Goal: Task Accomplishment & Management: Manage account settings

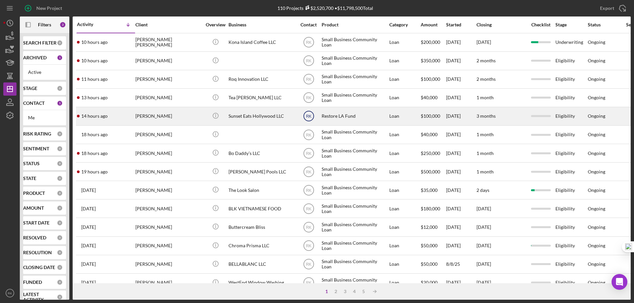
click at [309, 115] on text "RK" at bounding box center [309, 116] width 6 height 5
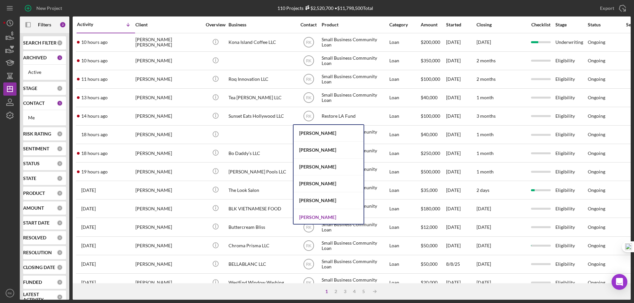
click at [321, 215] on div "[PERSON_NAME]" at bounding box center [328, 217] width 70 height 17
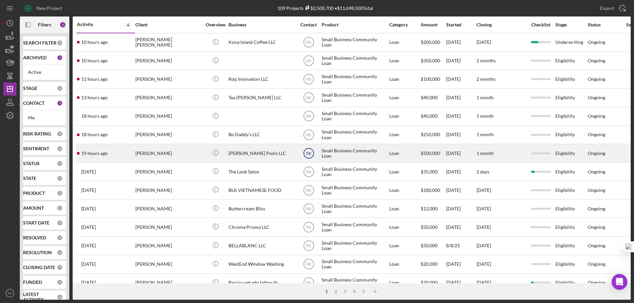
click at [308, 153] on text "RK" at bounding box center [309, 153] width 6 height 5
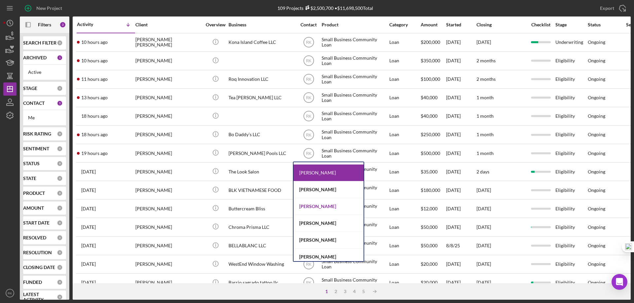
scroll to position [99, 0]
click at [312, 208] on div "[PERSON_NAME]" at bounding box center [328, 206] width 70 height 17
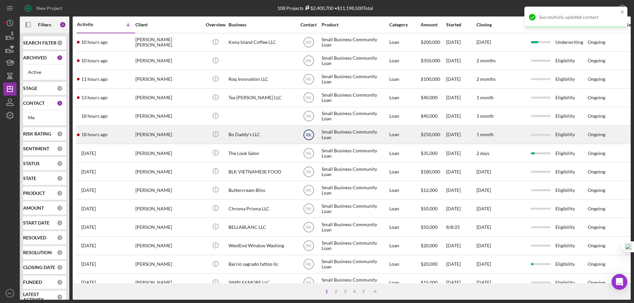
click at [308, 135] on text "RK" at bounding box center [309, 135] width 6 height 5
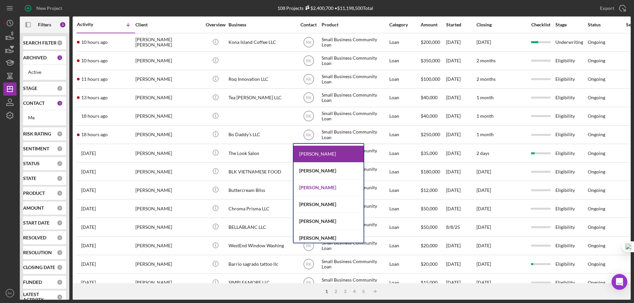
click at [309, 186] on div "[PERSON_NAME]" at bounding box center [328, 188] width 70 height 17
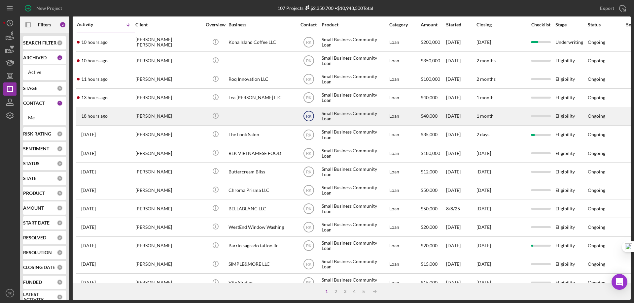
click at [308, 117] on text "RK" at bounding box center [309, 116] width 6 height 5
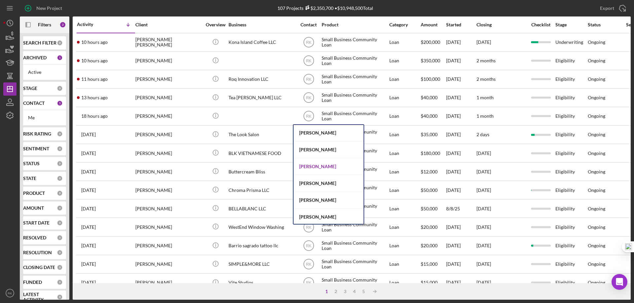
scroll to position [253, 0]
click at [323, 166] on div "[PERSON_NAME]" at bounding box center [328, 166] width 70 height 17
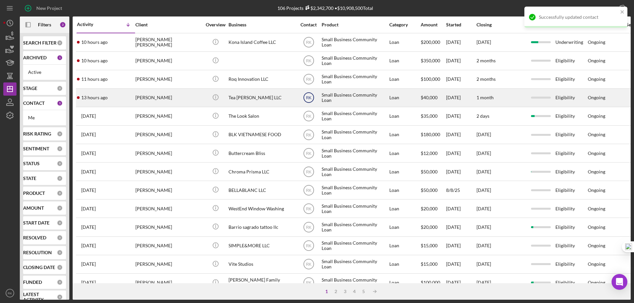
click at [309, 98] on text "RK" at bounding box center [309, 98] width 6 height 5
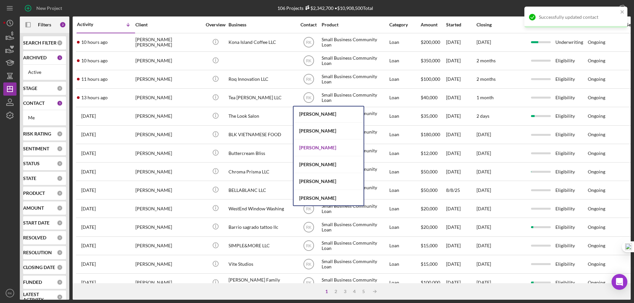
click at [310, 147] on div "[PERSON_NAME]" at bounding box center [328, 148] width 70 height 17
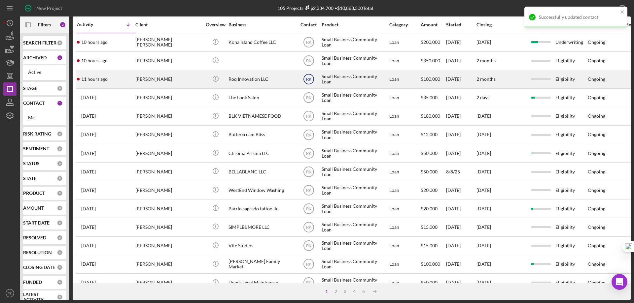
click at [308, 81] on text "RK" at bounding box center [309, 79] width 6 height 5
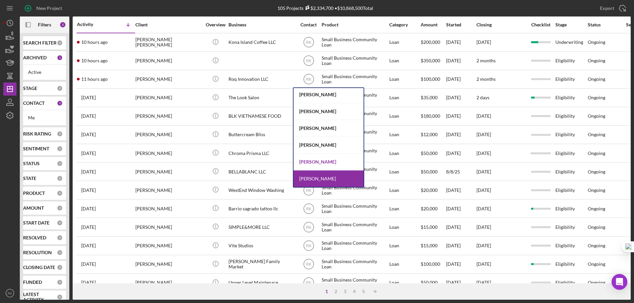
scroll to position [18, 0]
click at [320, 163] on div "[PERSON_NAME]" at bounding box center [328, 162] width 70 height 17
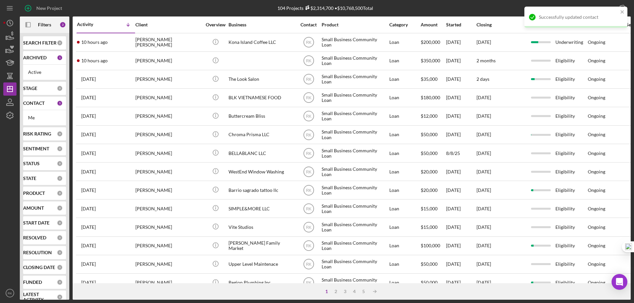
click at [308, 60] on text "RK" at bounding box center [309, 61] width 6 height 5
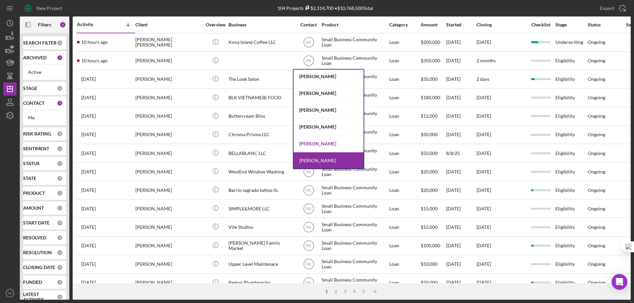
click at [322, 145] on div "[PERSON_NAME]" at bounding box center [328, 144] width 70 height 17
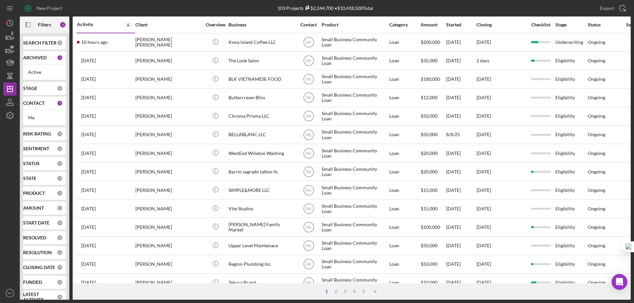
click at [38, 106] on b "CONTACT" at bounding box center [33, 103] width 21 height 5
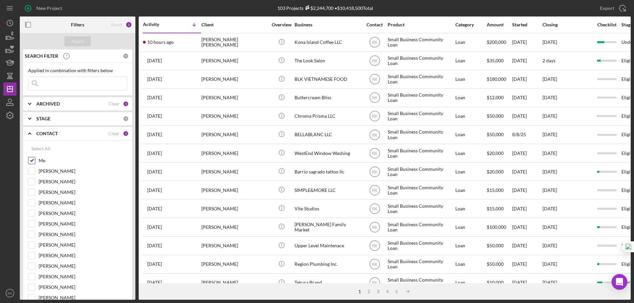
click at [30, 161] on input "Me" at bounding box center [31, 160] width 7 height 7
checkbox input "false"
drag, startPoint x: 33, startPoint y: 225, endPoint x: 36, endPoint y: 222, distance: 4.0
click at [33, 224] on input "[PERSON_NAME]" at bounding box center [31, 224] width 7 height 7
checkbox input "true"
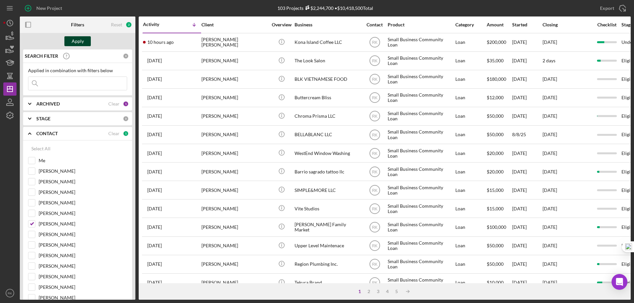
click at [77, 43] on div "Apply" at bounding box center [78, 41] width 12 height 10
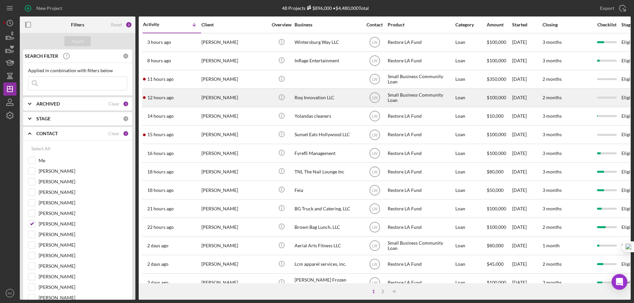
click at [323, 99] on div "Roq Innovation LLC" at bounding box center [327, 97] width 66 height 17
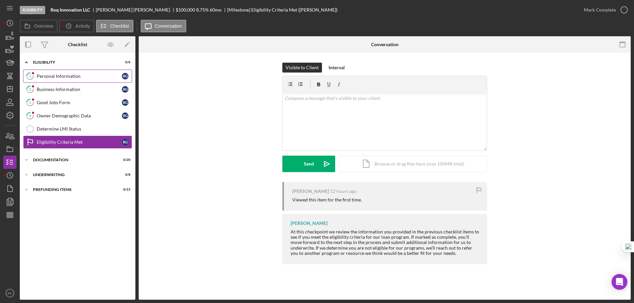
click at [64, 79] on div "Personal Information" at bounding box center [79, 76] width 85 height 5
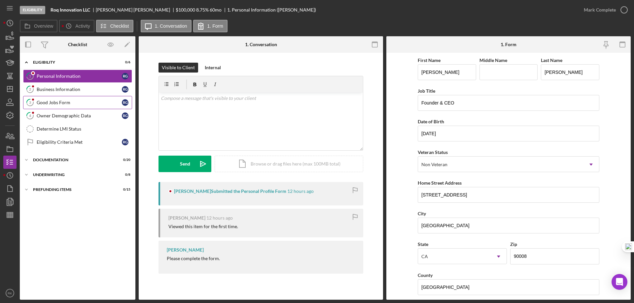
click at [79, 100] on div "Good Jobs Form" at bounding box center [79, 102] width 85 height 5
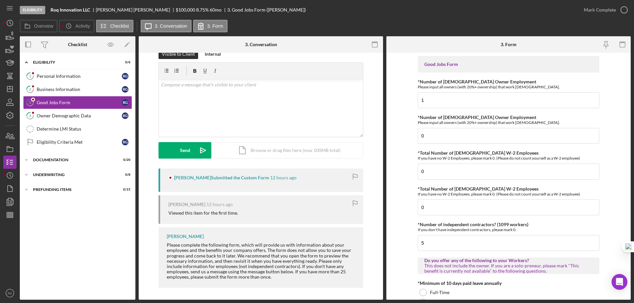
scroll to position [15, 0]
click at [11, 89] on line "button" at bounding box center [9, 89] width 5 height 0
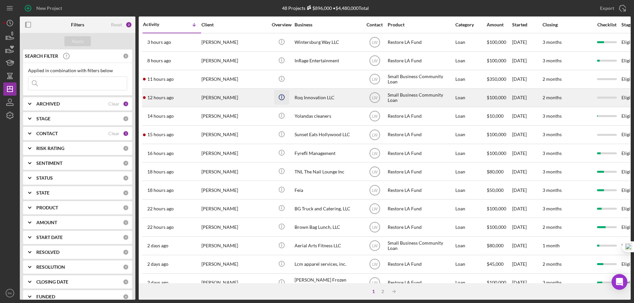
click at [281, 98] on line "button" at bounding box center [281, 98] width 0 height 2
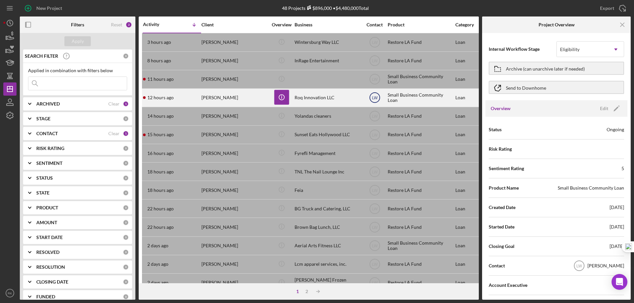
click at [374, 97] on text "LW" at bounding box center [375, 98] width 6 height 5
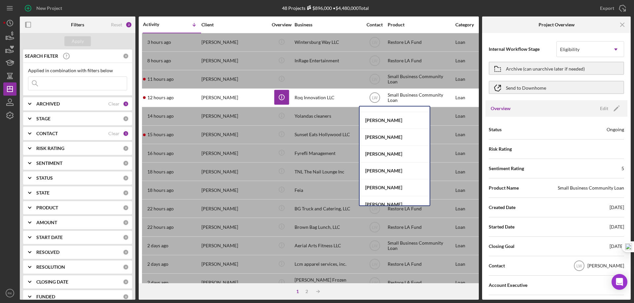
scroll to position [264, 0]
click at [26, 23] on rect "button" at bounding box center [25, 24] width 1 height 5
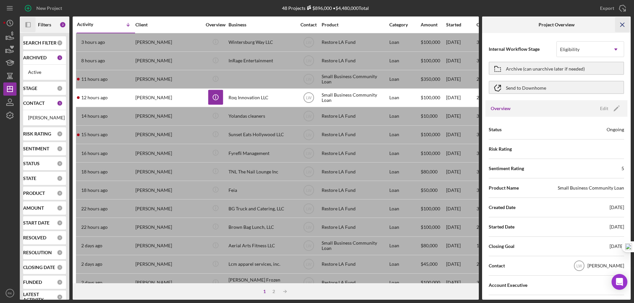
click at [618, 25] on icon "Icon/Menu Close" at bounding box center [622, 24] width 15 height 15
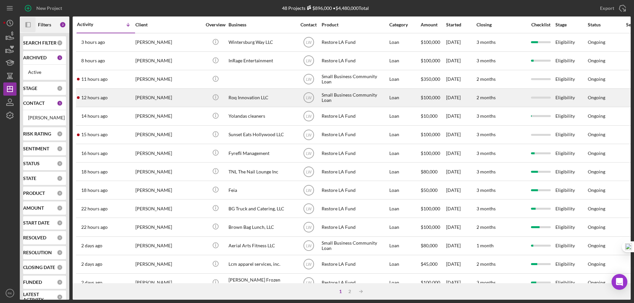
click at [251, 99] on div "Roq Innovation LLC" at bounding box center [261, 97] width 66 height 17
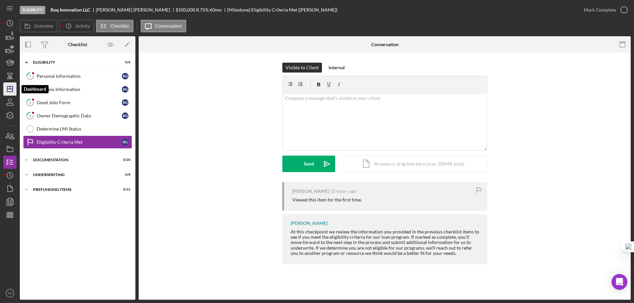
click at [7, 90] on polygon "button" at bounding box center [9, 88] width 5 height 5
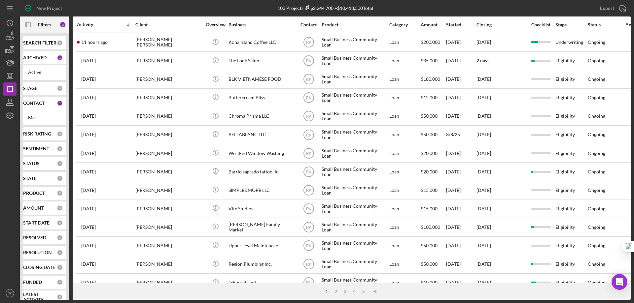
click at [40, 106] on b "CONTACT" at bounding box center [33, 103] width 21 height 5
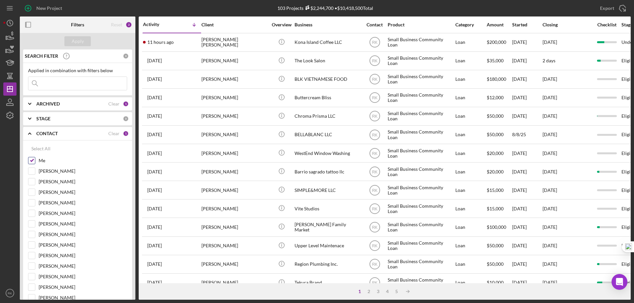
click at [32, 162] on input "Me" at bounding box center [31, 160] width 7 height 7
checkbox input "false"
click at [30, 222] on input "[PERSON_NAME]" at bounding box center [31, 224] width 7 height 7
checkbox input "true"
click at [81, 41] on div "Apply" at bounding box center [78, 41] width 12 height 10
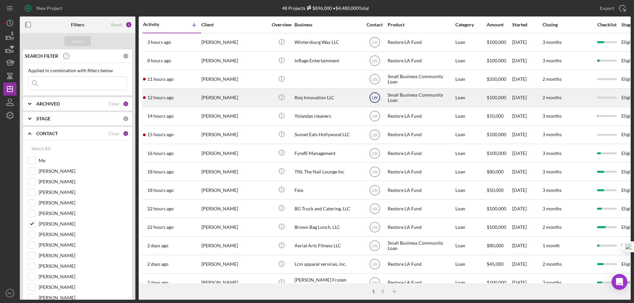
click at [376, 97] on text "LW" at bounding box center [375, 98] width 6 height 5
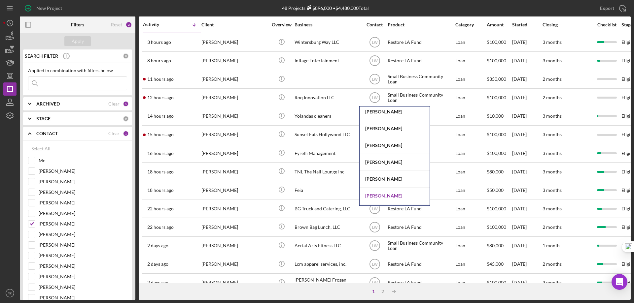
scroll to position [271, 0]
click at [388, 182] on div "[PERSON_NAME]" at bounding box center [394, 180] width 70 height 17
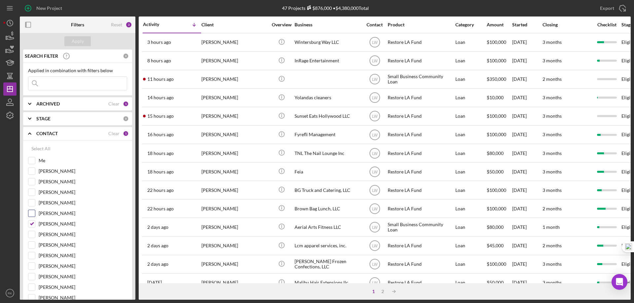
drag, startPoint x: 32, startPoint y: 223, endPoint x: 31, endPoint y: 210, distance: 13.3
click at [32, 161] on input "Me" at bounding box center [31, 160] width 7 height 7
checkbox input "true"
click at [32, 224] on input "[PERSON_NAME]" at bounding box center [31, 224] width 7 height 7
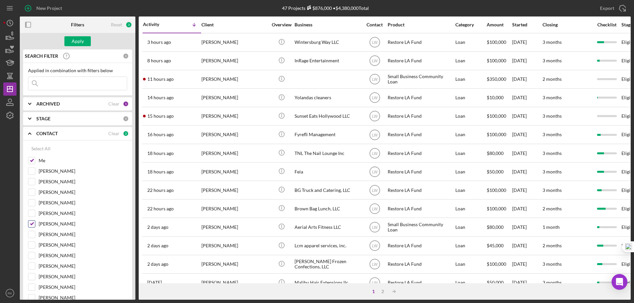
checkbox input "false"
click at [74, 41] on div "Apply" at bounding box center [78, 41] width 12 height 10
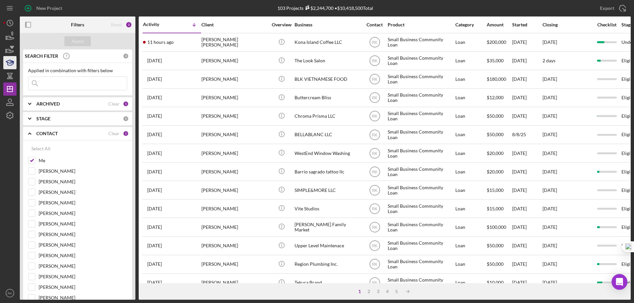
drag, startPoint x: 31, startPoint y: 25, endPoint x: 4, endPoint y: 62, distance: 46.3
click at [31, 25] on icon "button" at bounding box center [28, 24] width 15 height 15
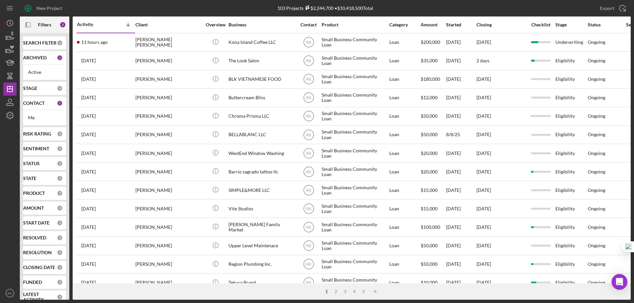
drag, startPoint x: 41, startPoint y: 105, endPoint x: 42, endPoint y: 119, distance: 13.6
click at [41, 105] on b "CONTACT" at bounding box center [33, 103] width 21 height 5
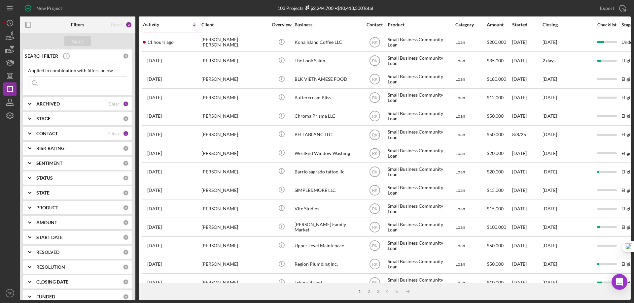
click at [48, 135] on b "CONTACT" at bounding box center [46, 133] width 21 height 5
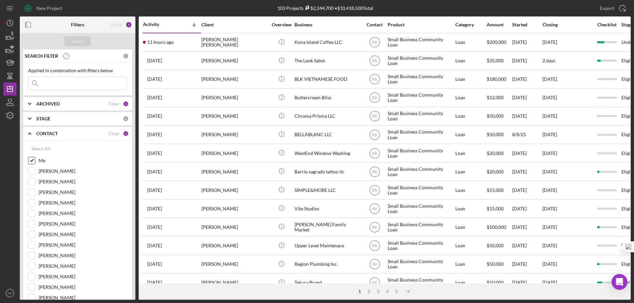
click at [33, 161] on input "Me" at bounding box center [31, 160] width 7 height 7
checkbox input "false"
click at [31, 224] on input "[PERSON_NAME]" at bounding box center [31, 224] width 7 height 7
click at [80, 43] on div "Apply" at bounding box center [78, 41] width 12 height 10
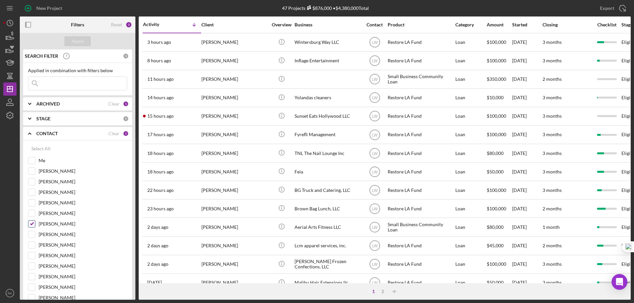
click at [32, 224] on input "[PERSON_NAME]" at bounding box center [31, 224] width 7 height 7
checkbox input "false"
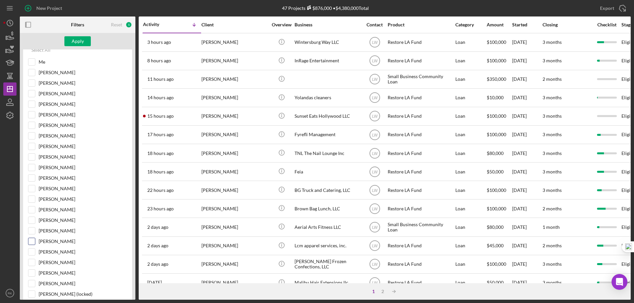
click at [33, 243] on input "[PERSON_NAME]" at bounding box center [31, 241] width 7 height 7
click at [81, 42] on div "Apply" at bounding box center [78, 41] width 12 height 10
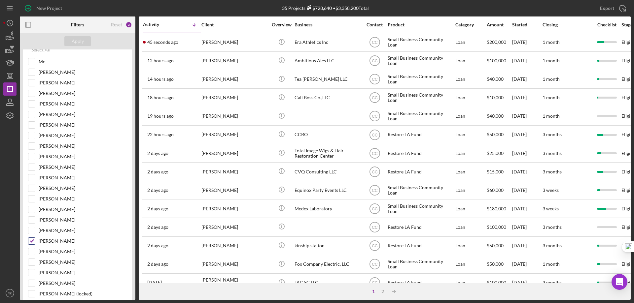
click at [30, 241] on input "[PERSON_NAME]" at bounding box center [31, 241] width 7 height 7
checkbox input "false"
click at [32, 147] on input "[PERSON_NAME]" at bounding box center [31, 146] width 7 height 7
click at [72, 42] on div "Apply" at bounding box center [78, 41] width 12 height 10
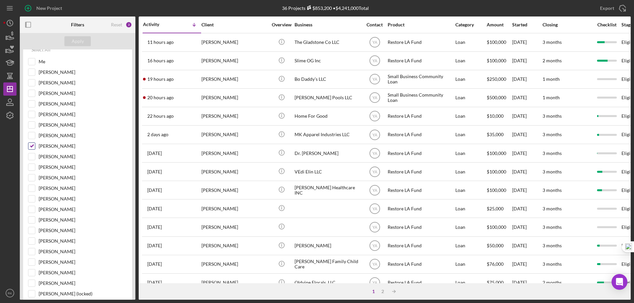
drag, startPoint x: 32, startPoint y: 147, endPoint x: 32, endPoint y: 142, distance: 4.7
click at [32, 147] on input "[PERSON_NAME]" at bounding box center [31, 146] width 7 height 7
checkbox input "false"
click at [31, 63] on input "Me" at bounding box center [31, 61] width 7 height 7
checkbox input "true"
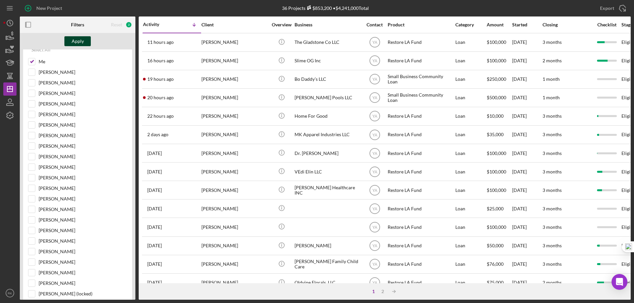
click at [79, 41] on div "Apply" at bounding box center [78, 41] width 12 height 10
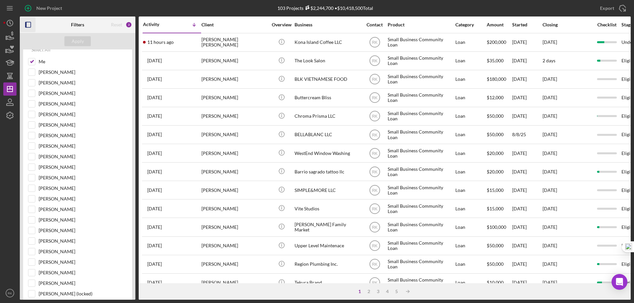
click at [30, 25] on icon "button" at bounding box center [28, 24] width 15 height 15
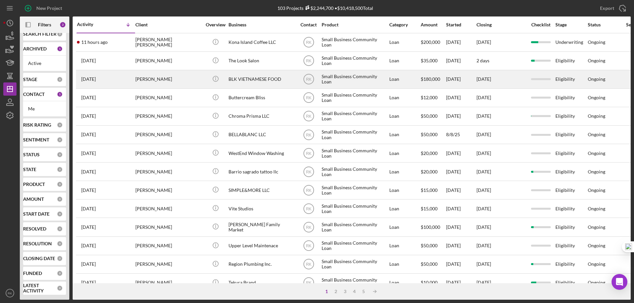
click at [169, 82] on div "[PERSON_NAME]" at bounding box center [168, 79] width 66 height 17
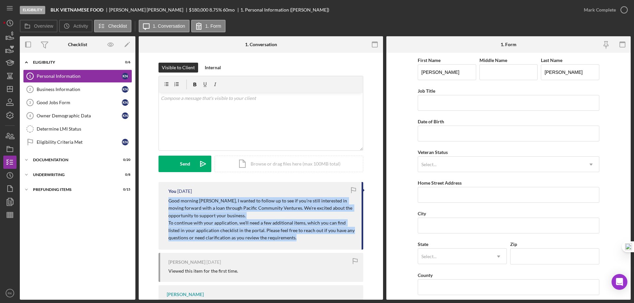
drag, startPoint x: 166, startPoint y: 202, endPoint x: 352, endPoint y: 234, distance: 188.8
click at [352, 235] on div "You [DATE] Good morning [PERSON_NAME], I wanted to follow up to see if you’re s…" at bounding box center [260, 216] width 205 height 68
click at [14, 88] on icon "Icon/Dashboard" at bounding box center [10, 89] width 16 height 16
